Goal: Transaction & Acquisition: Download file/media

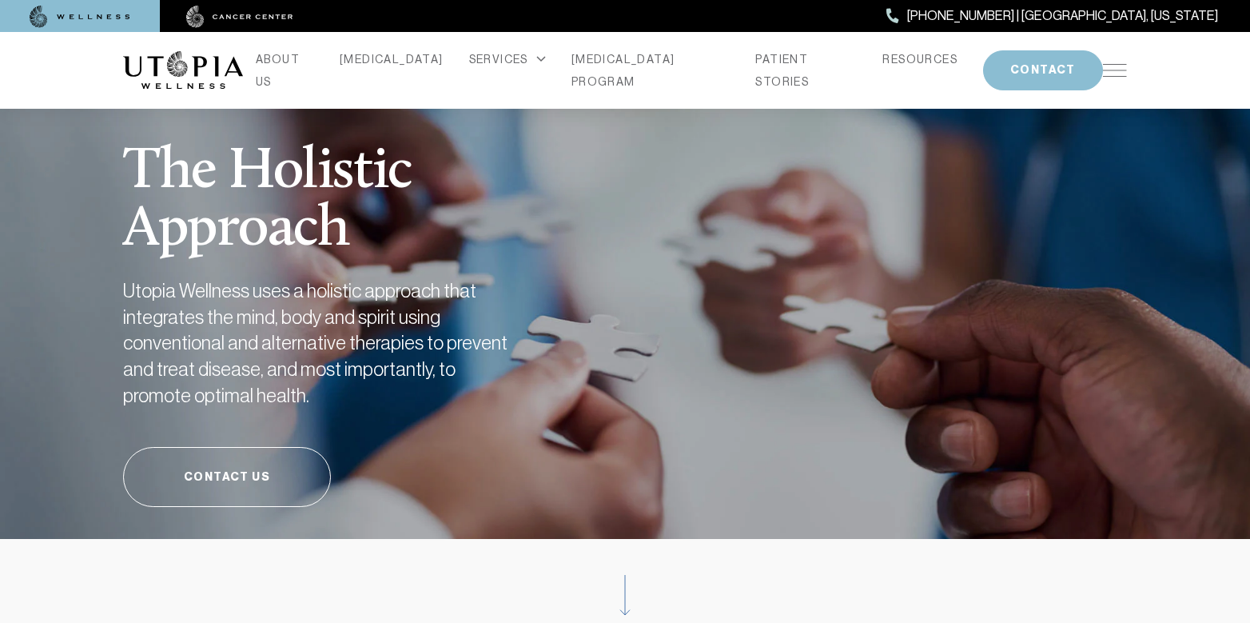
click at [1114, 65] on img at bounding box center [1115, 70] width 24 height 13
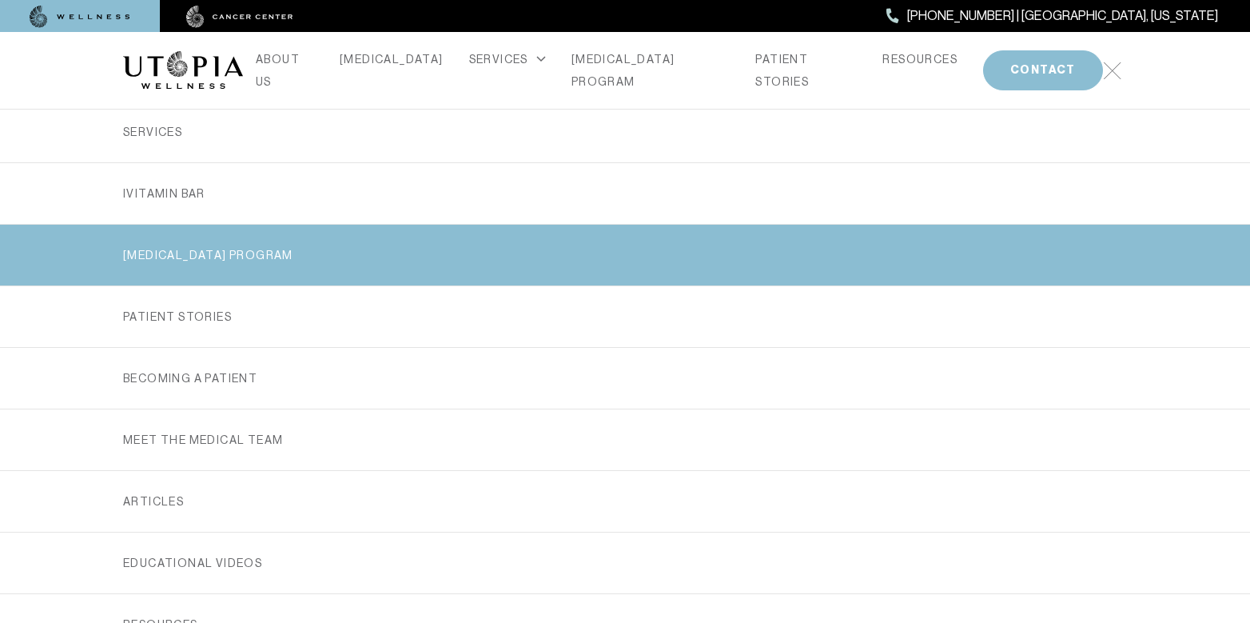
scroll to position [319, 0]
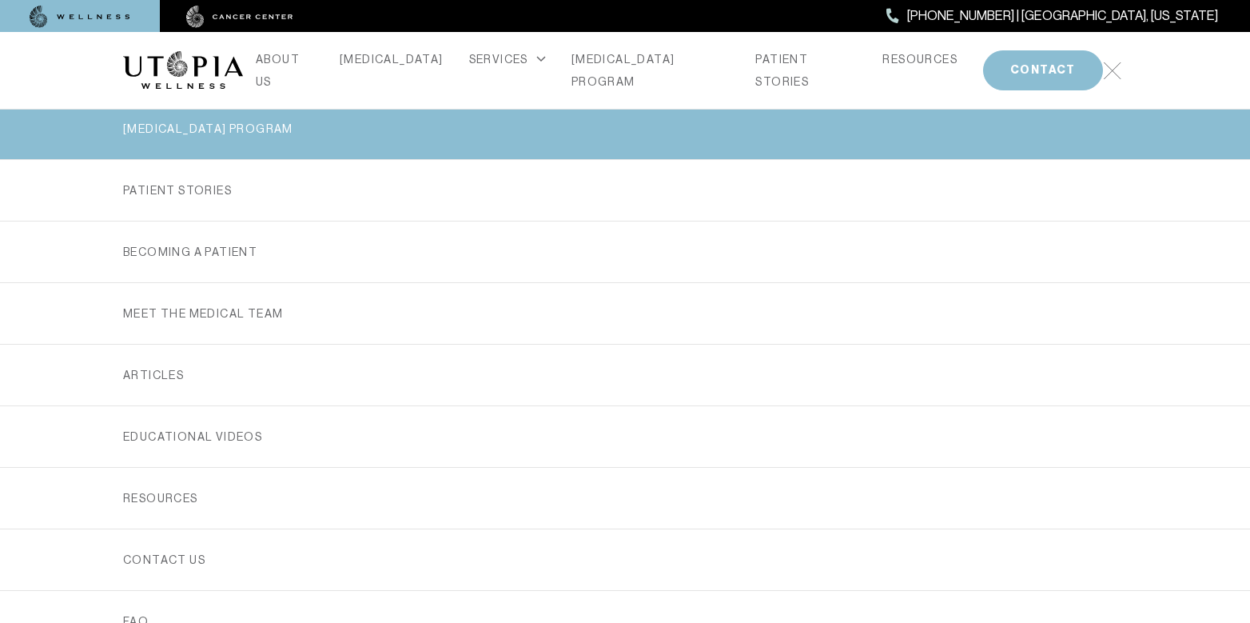
click at [309, 455] on link "EDUCATIONAL VIDEOS" at bounding box center [625, 436] width 1004 height 61
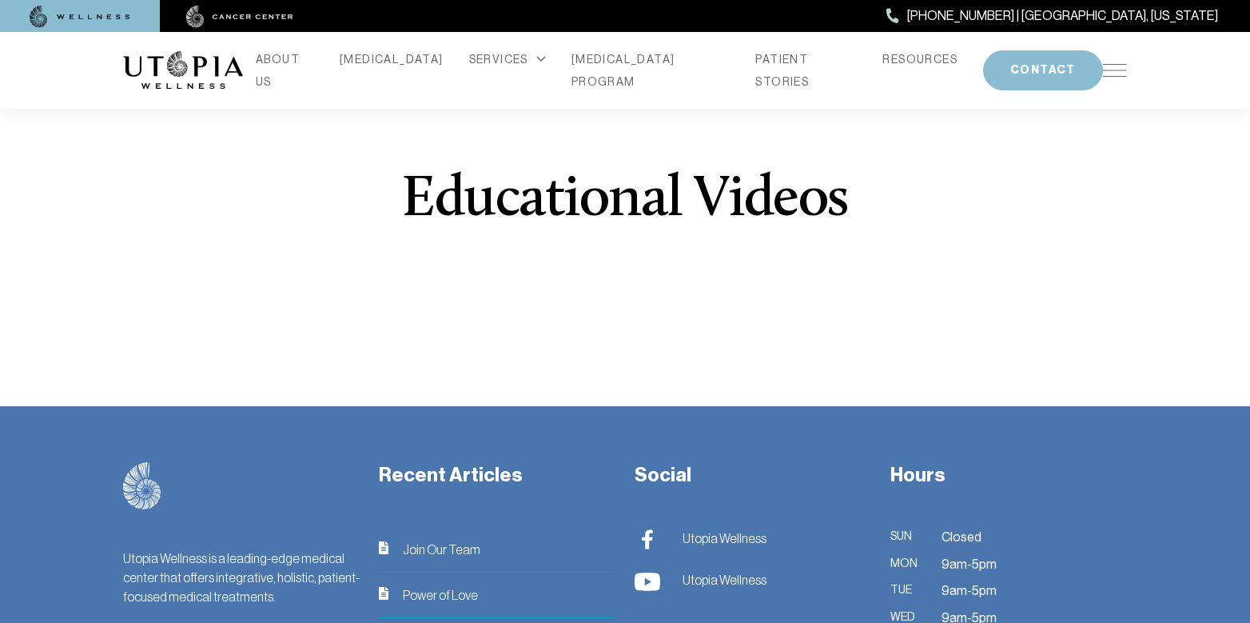
click at [295, 495] on div "Utopia Wellness is a leading-edge medical center that offers integrative, holis…" at bounding box center [242, 592] width 256 height 261
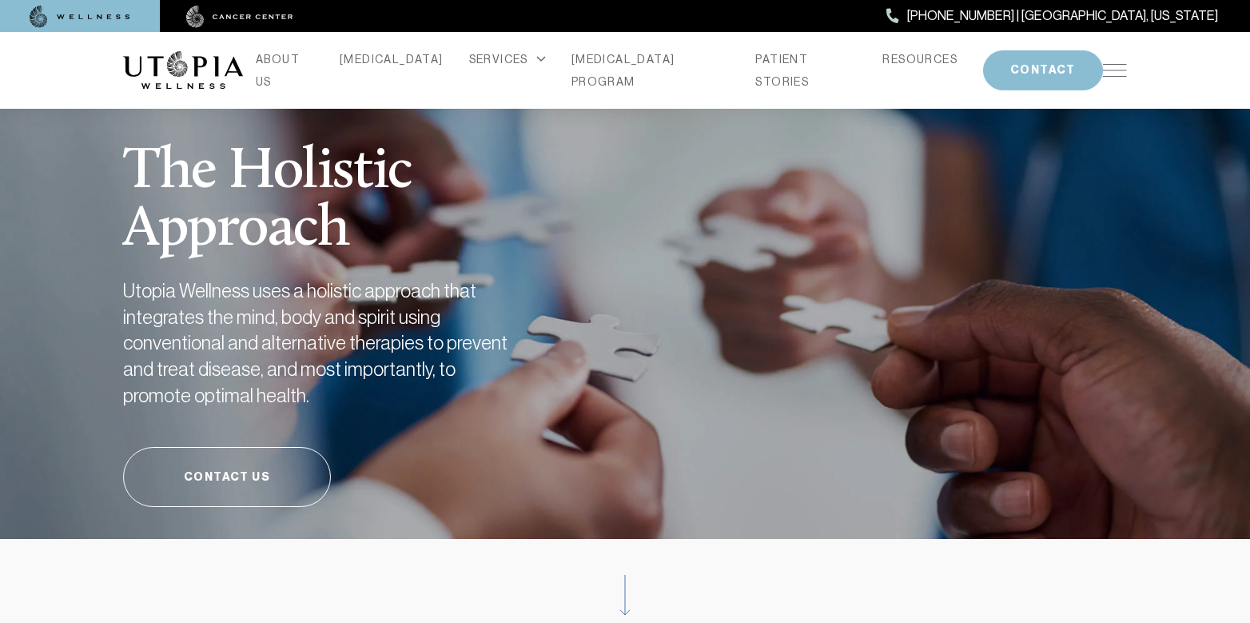
click at [1117, 61] on div "ABOUT US [MEDICAL_DATA] SERVICES Services Overview [MEDICAL_DATA]: What It Is, …" at bounding box center [625, 70] width 1004 height 77
click at [877, 82] on div "ABOUT US [MEDICAL_DATA] SERVICES Services Overview [MEDICAL_DATA]: What It Is, …" at bounding box center [673, 70] width 860 height 45
click at [883, 70] on link "RESOURCES" at bounding box center [920, 59] width 75 height 22
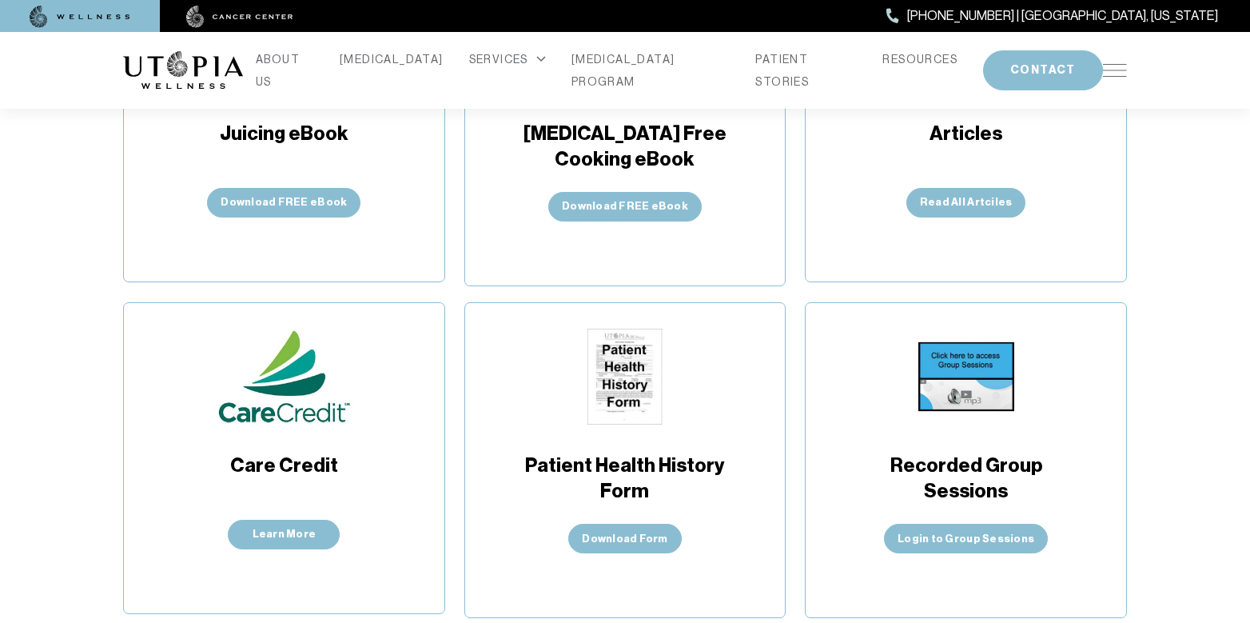
scroll to position [484, 0]
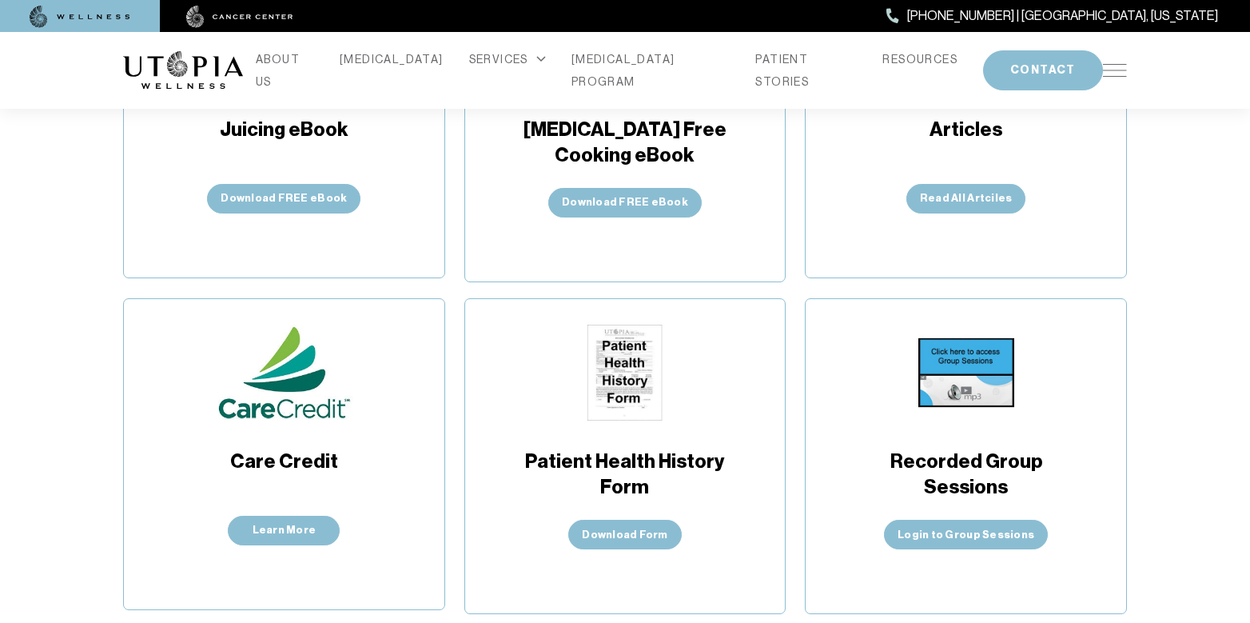
click at [735, 530] on div "Patient Health History Form Download Form" at bounding box center [626, 456] width 322 height 316
click at [629, 412] on img at bounding box center [625, 373] width 96 height 96
click at [632, 536] on link "Download Form" at bounding box center [624, 535] width 113 height 30
